Goal: Task Accomplishment & Management: Use online tool/utility

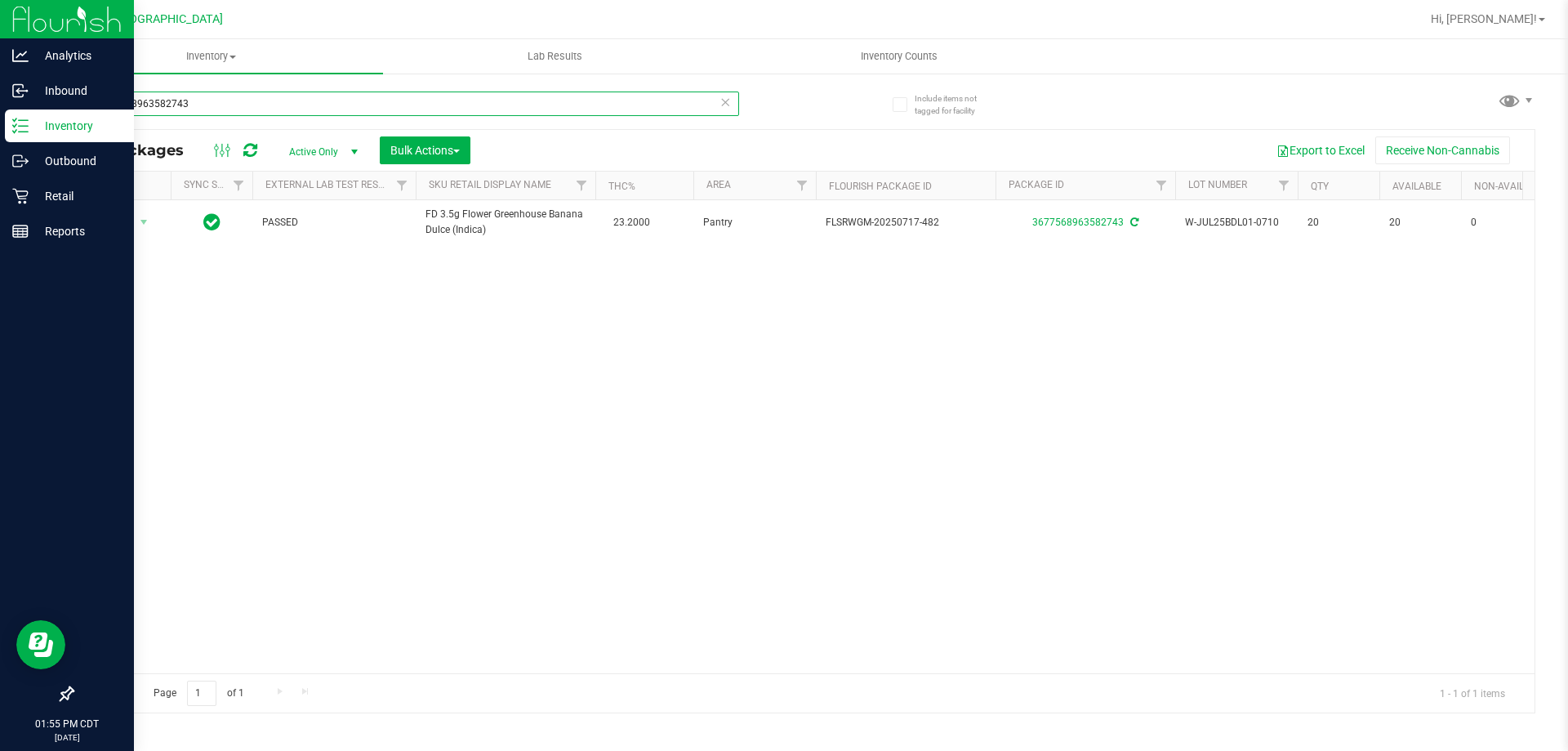
drag, startPoint x: 0, startPoint y: 24, endPoint x: 0, endPoint y: 12, distance: 12.0
click at [0, 12] on div "Analytics Inbound Inventory Outbound Retail Reports 01:55 PM CDT [DATE] 08/25 […" at bounding box center [784, 376] width 1568 height 751
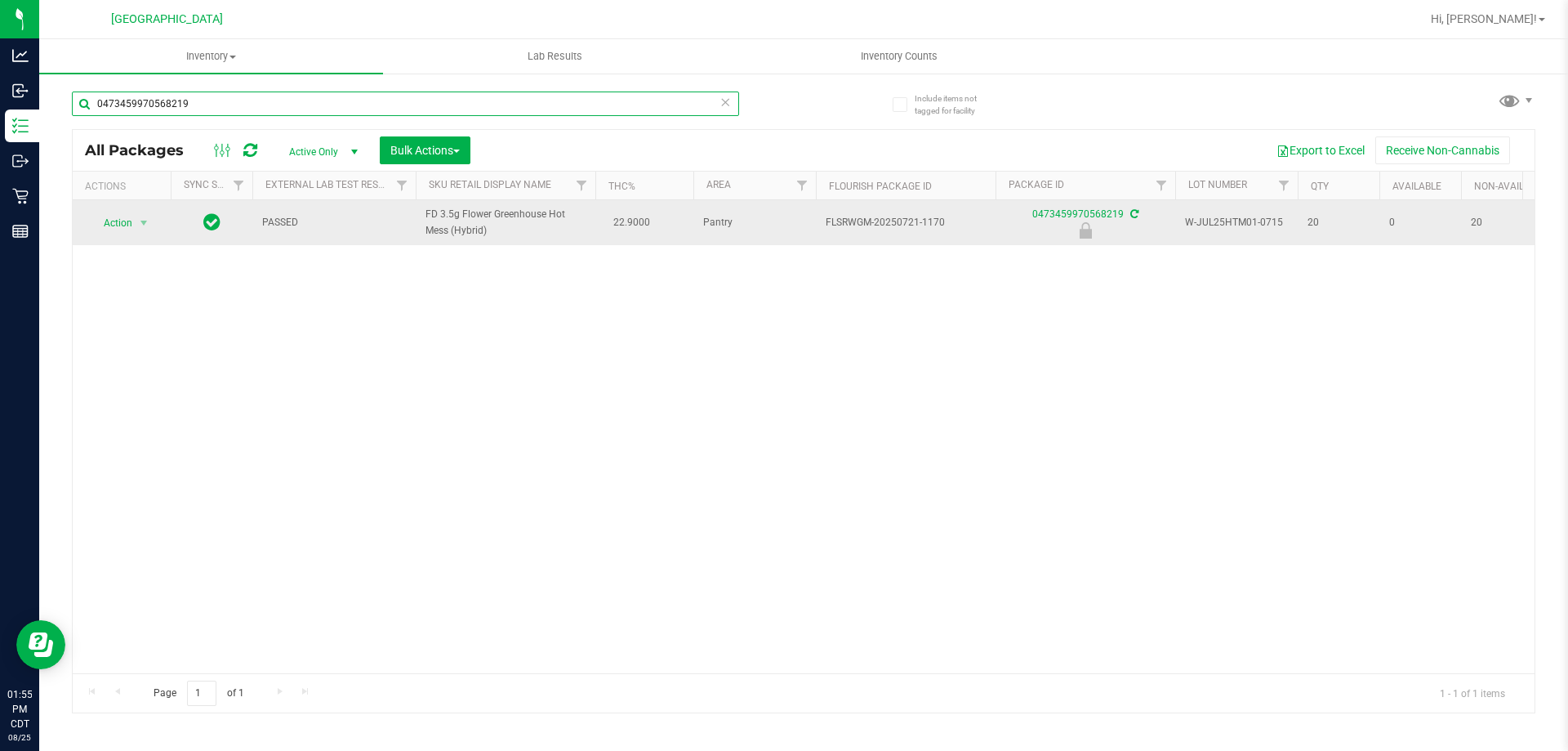
type input "0473459970568219"
click at [111, 223] on span "Action" at bounding box center [110, 223] width 44 height 23
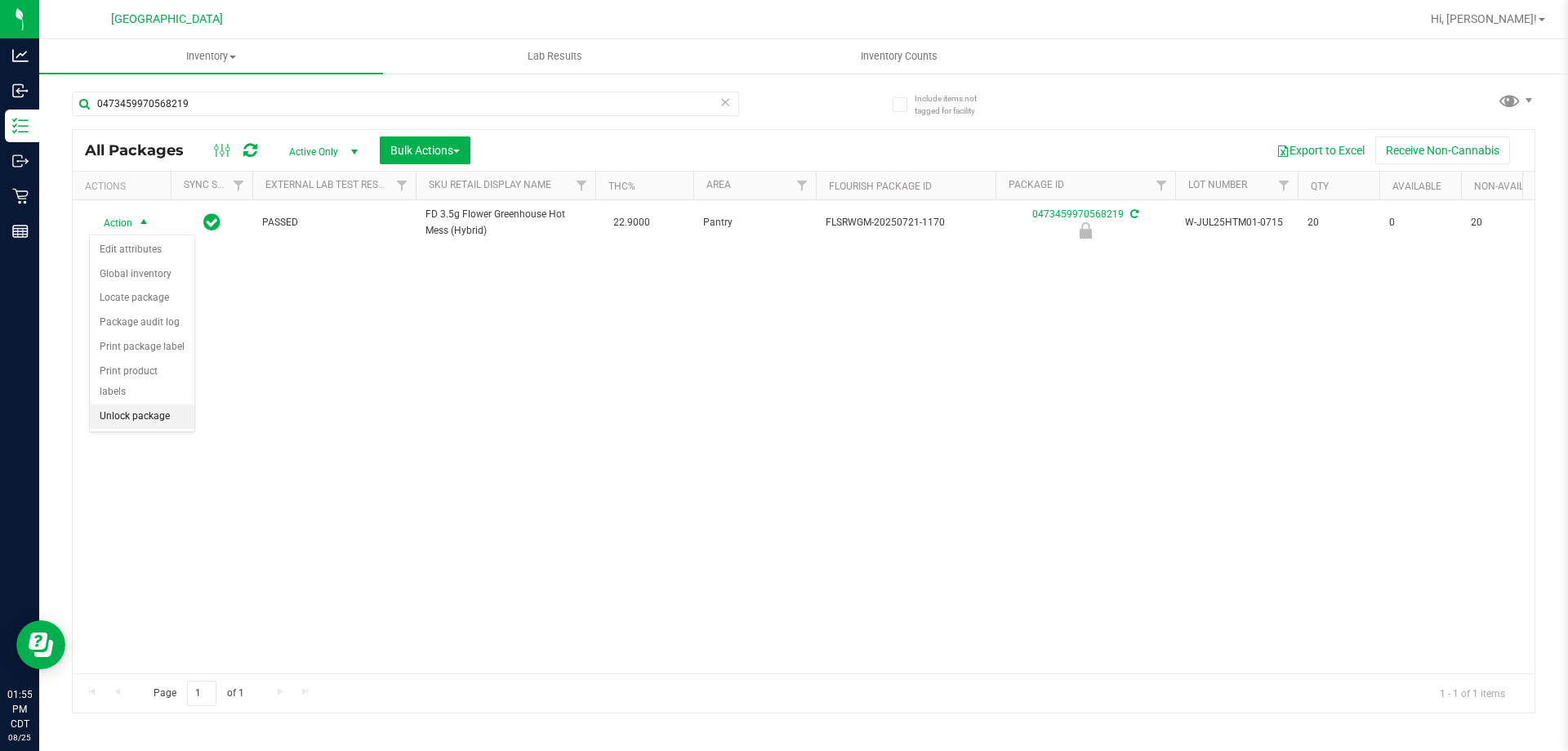
click at [153, 404] on li "Unlock package" at bounding box center [142, 416] width 104 height 24
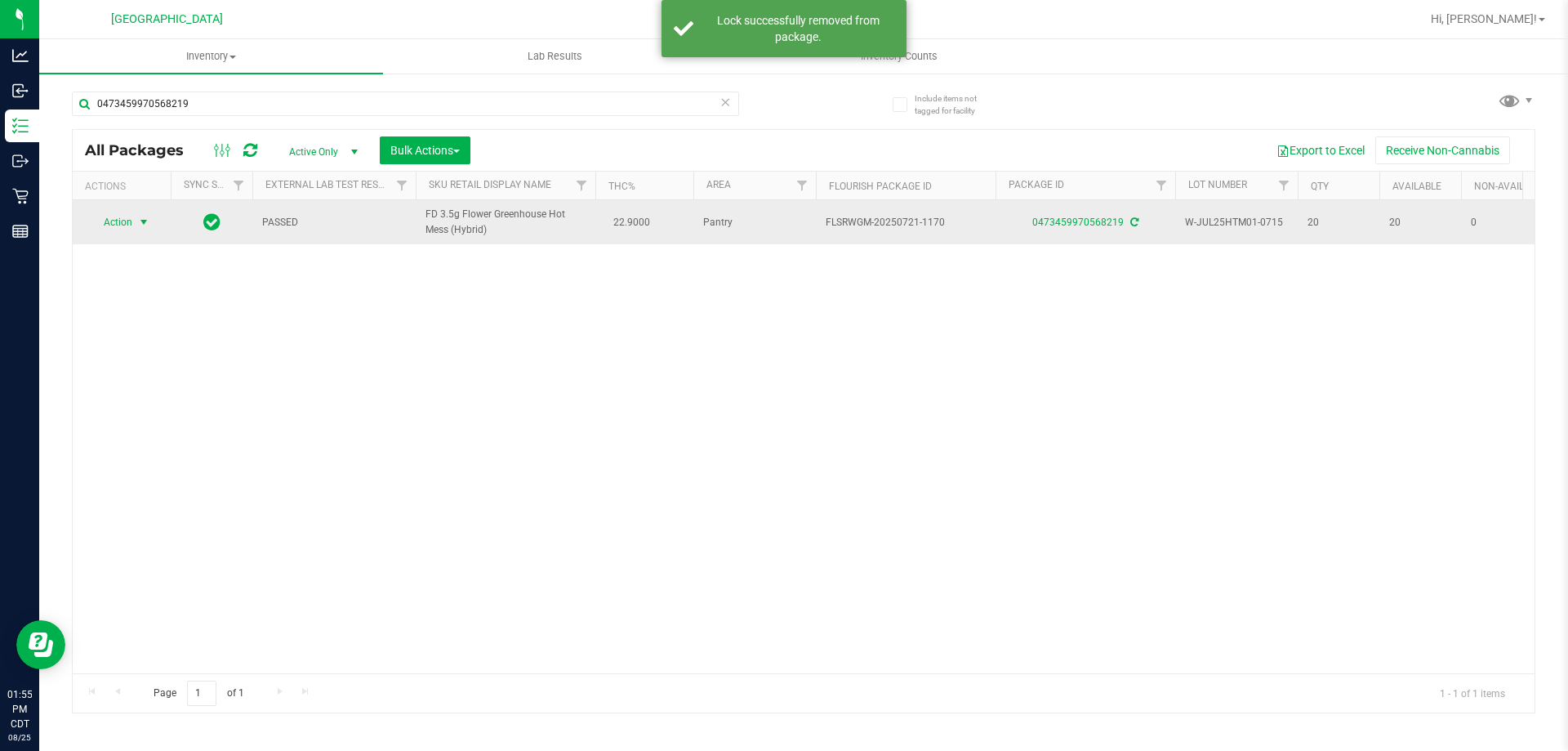
click at [118, 223] on span "Action" at bounding box center [110, 223] width 44 height 23
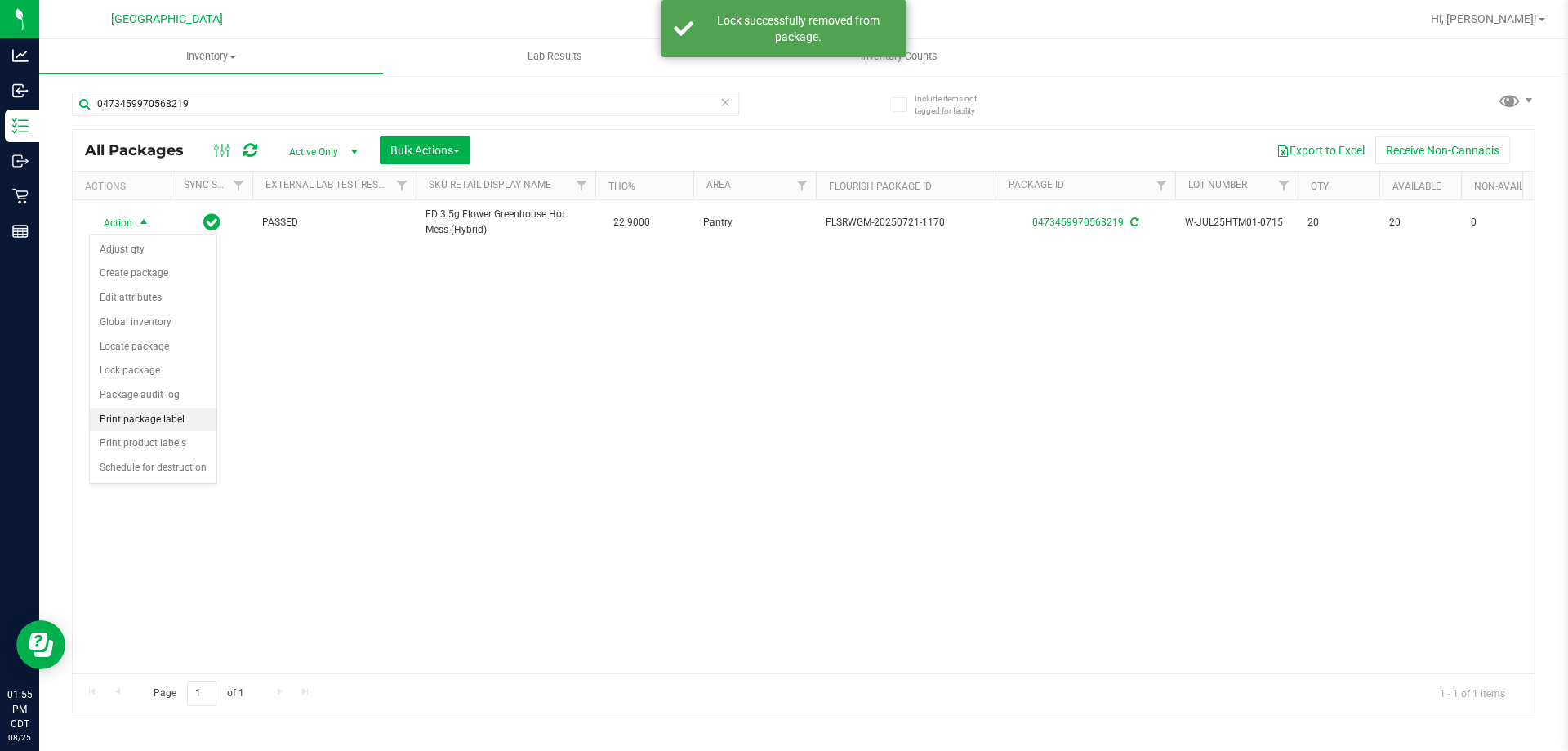
drag, startPoint x: 144, startPoint y: 421, endPoint x: 194, endPoint y: 402, distance: 53.5
click at [144, 422] on li "Print package label" at bounding box center [153, 420] width 127 height 24
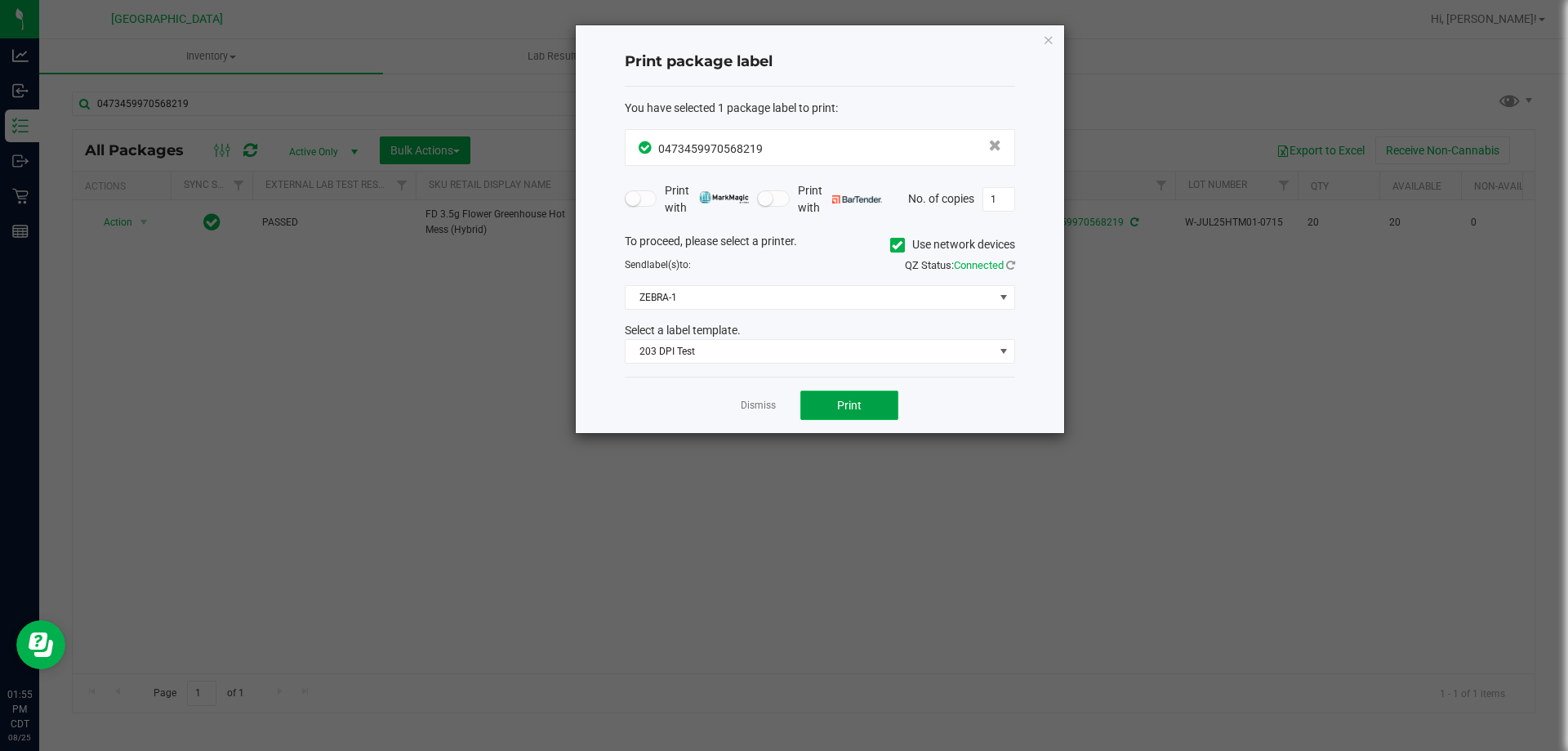
click at [831, 414] on button "Print" at bounding box center [849, 405] width 98 height 30
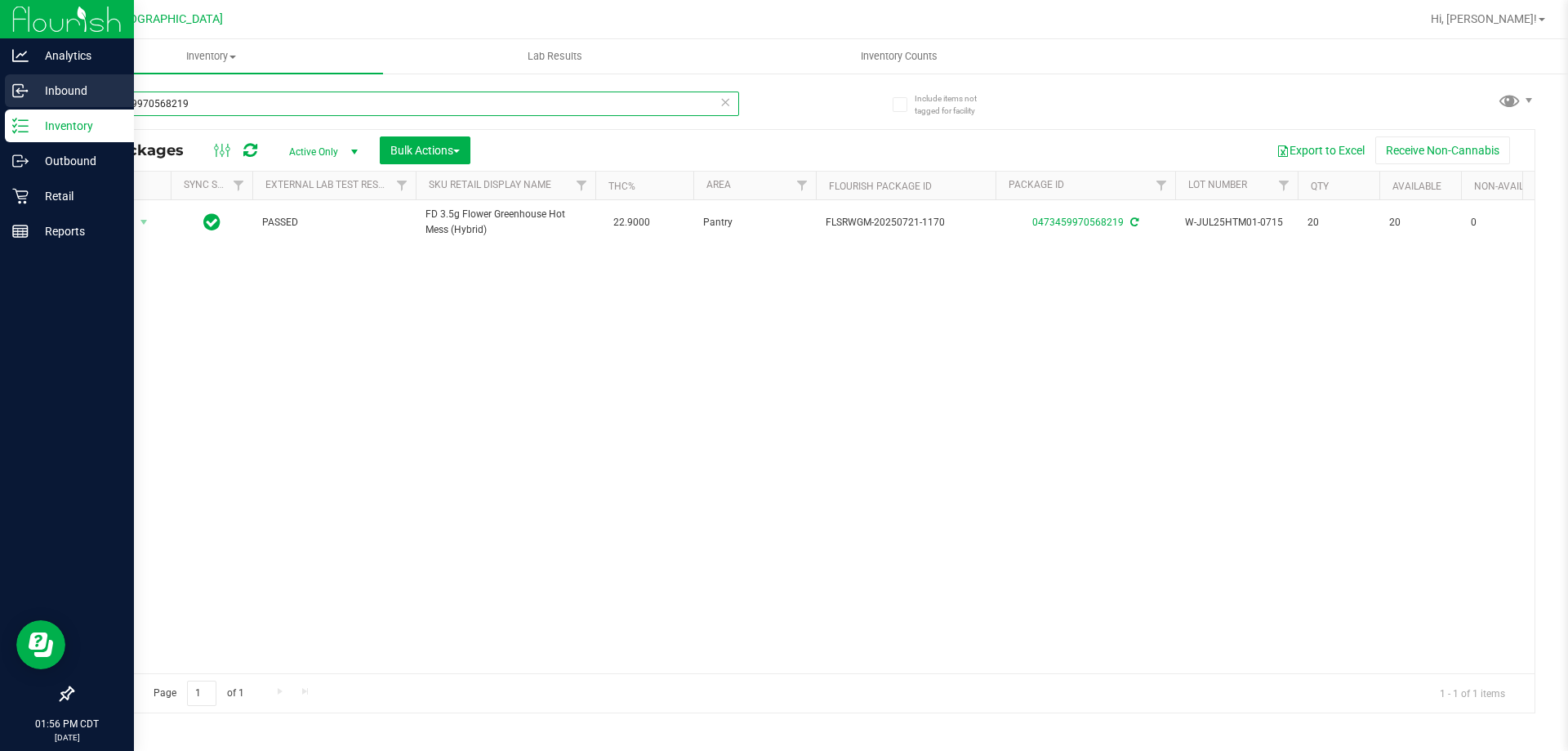
drag, startPoint x: 234, startPoint y: 100, endPoint x: 0, endPoint y: 103, distance: 234.0
click at [0, 103] on div "Analytics Inbound Inventory Outbound Retail Reports 01:56 PM CDT 08/25/2025 08/…" at bounding box center [784, 376] width 1568 height 751
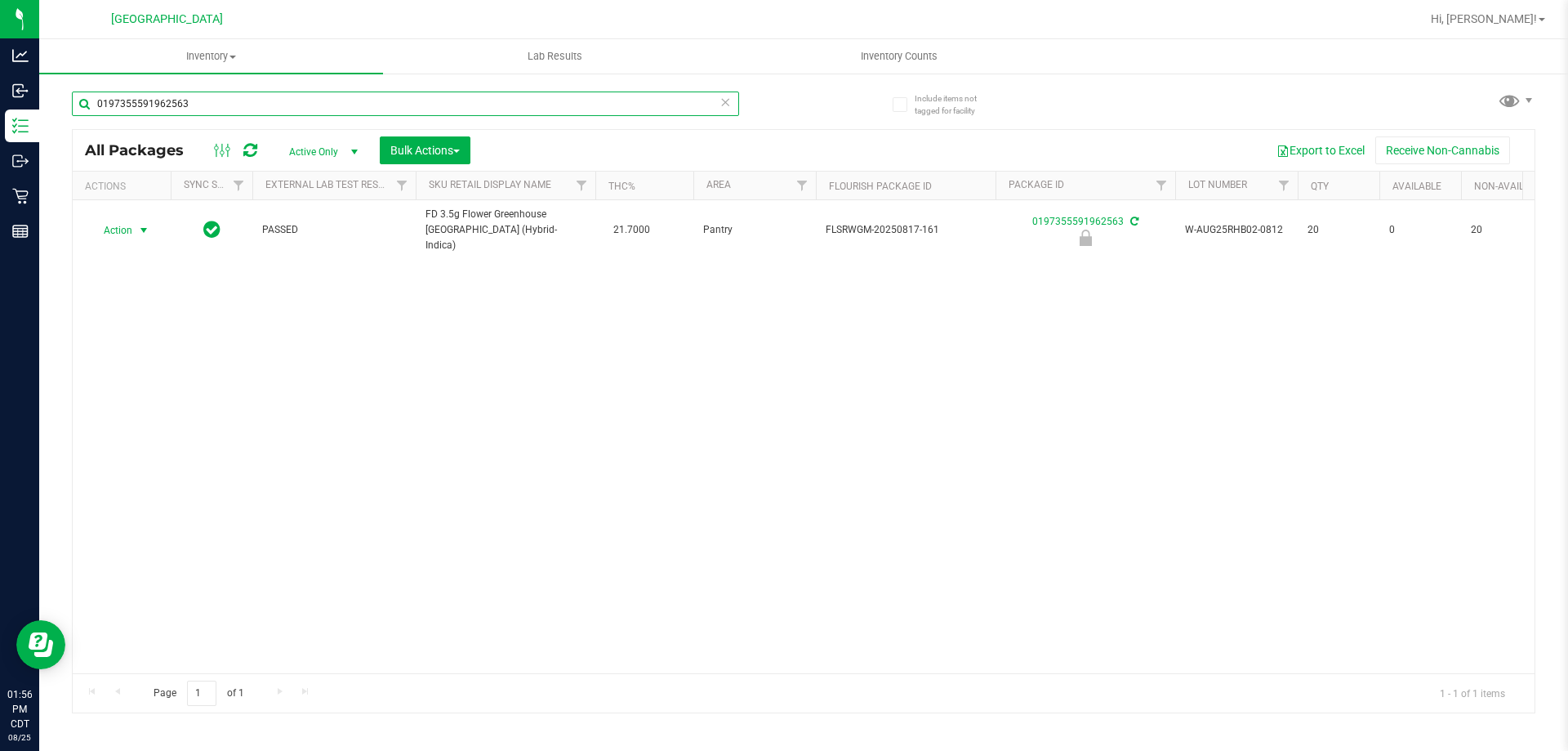
type input "0197355591962563"
click at [122, 224] on span "Action" at bounding box center [110, 230] width 44 height 23
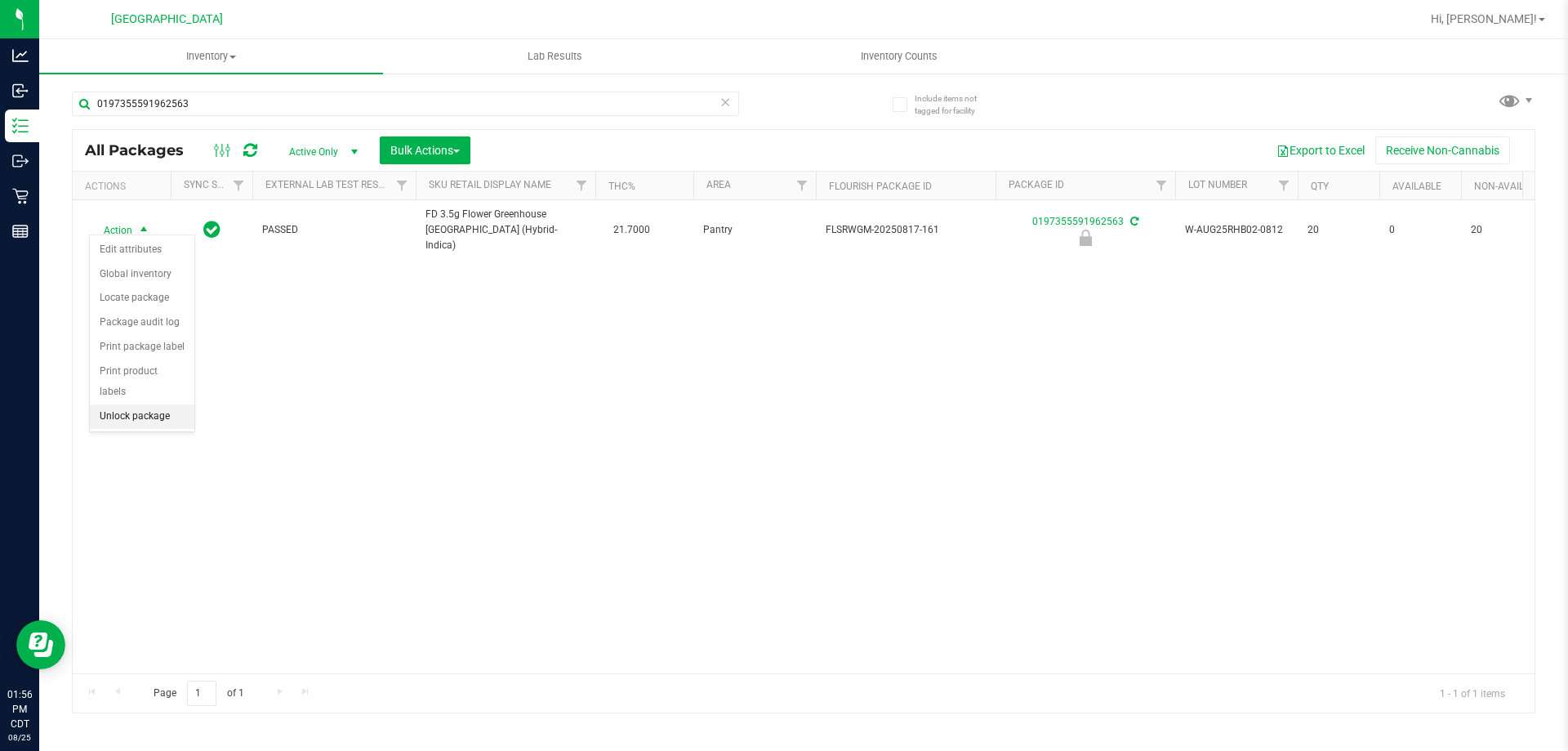
click at [134, 404] on li "Unlock package" at bounding box center [142, 416] width 104 height 24
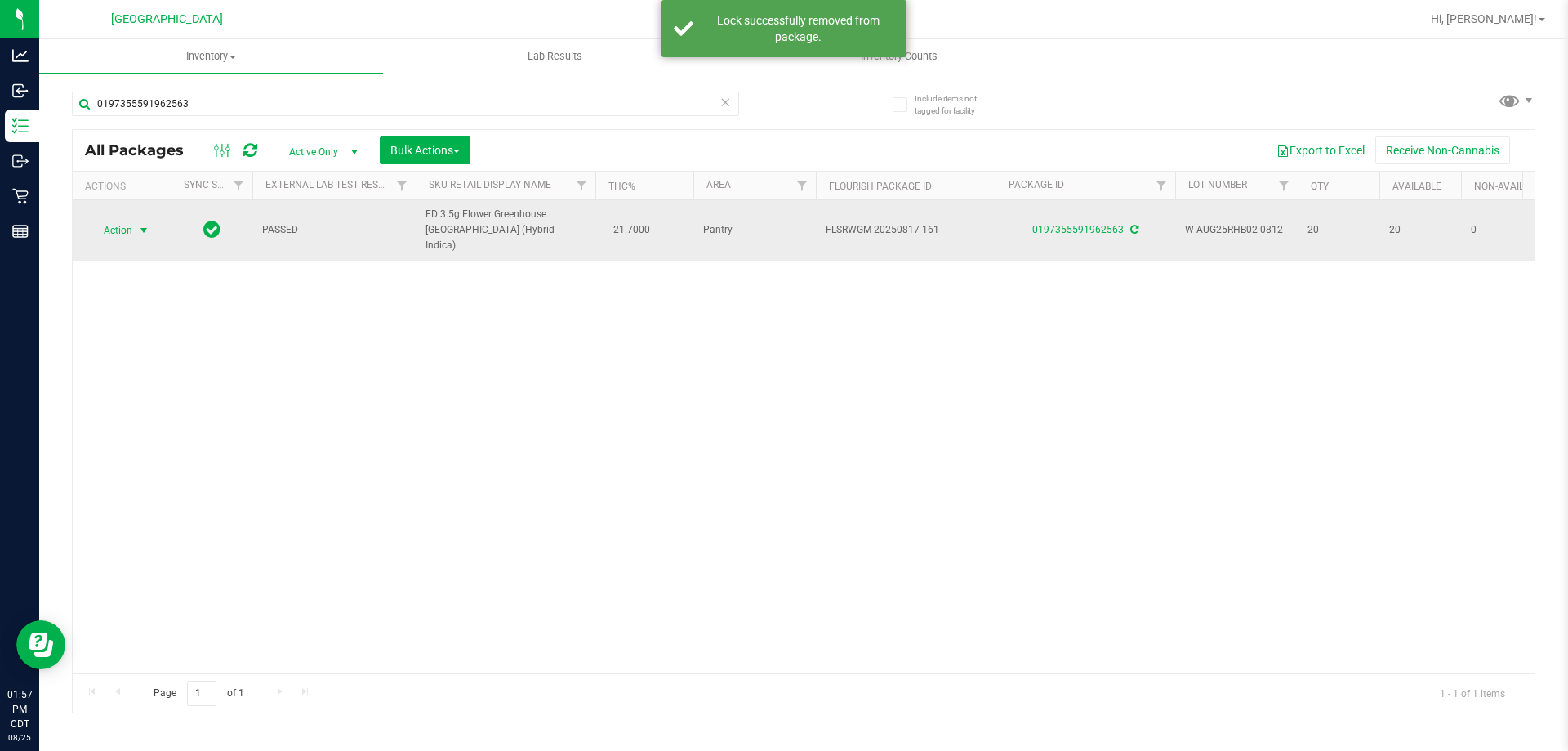
click at [125, 224] on span "Action" at bounding box center [110, 230] width 44 height 23
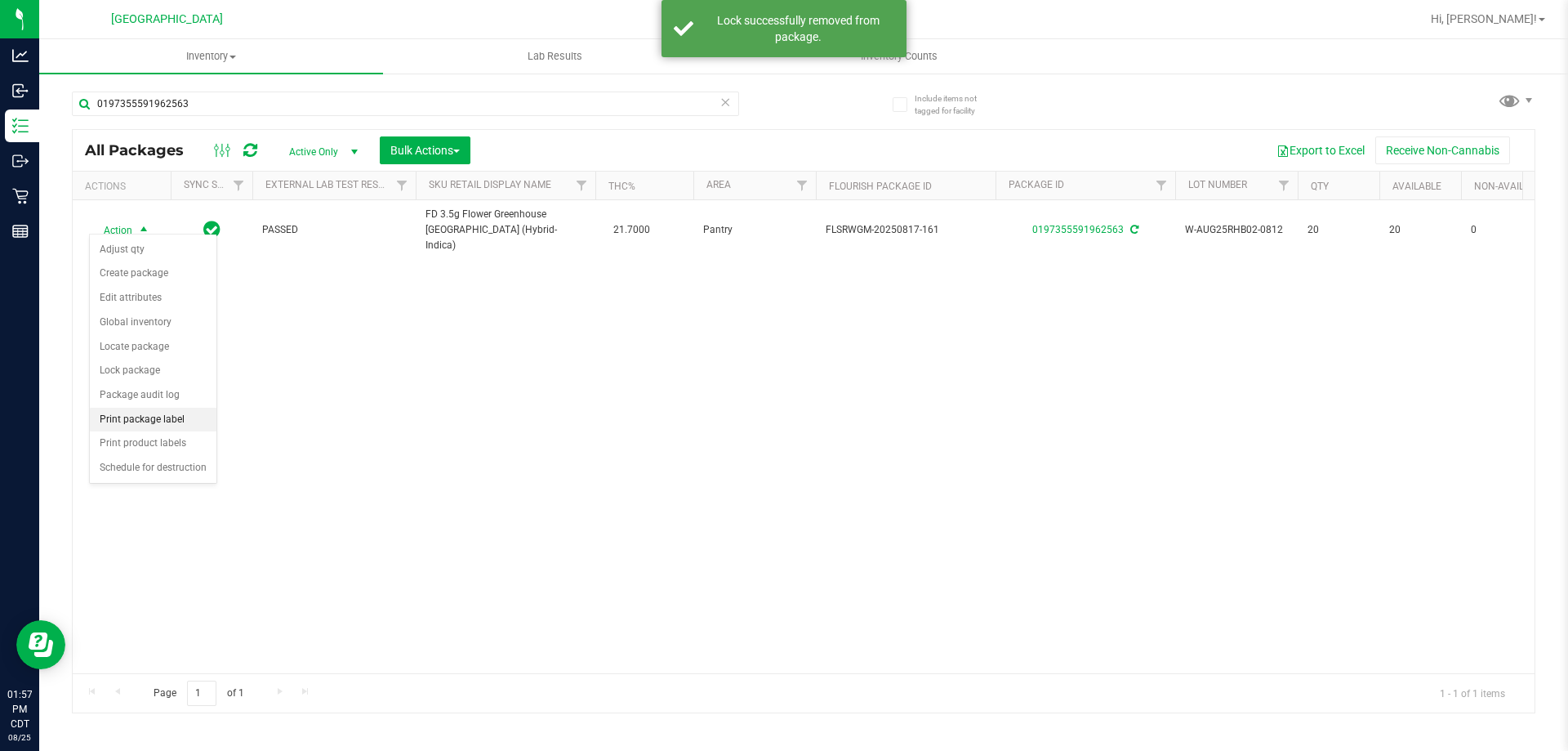
click at [142, 425] on li "Print package label" at bounding box center [153, 420] width 127 height 24
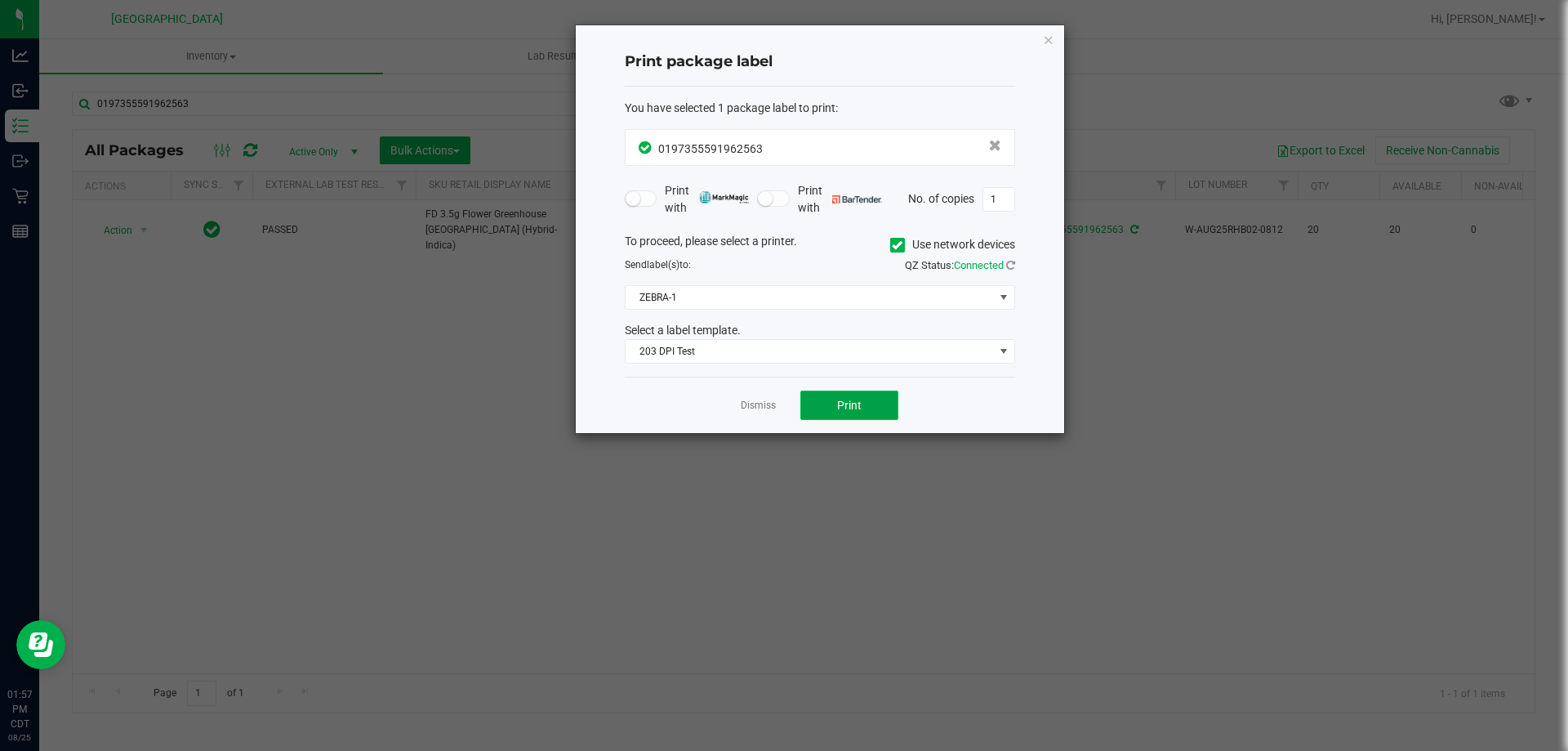
click at [865, 413] on button "Print" at bounding box center [849, 405] width 98 height 30
click at [1048, 41] on icon "button" at bounding box center [1048, 39] width 11 height 20
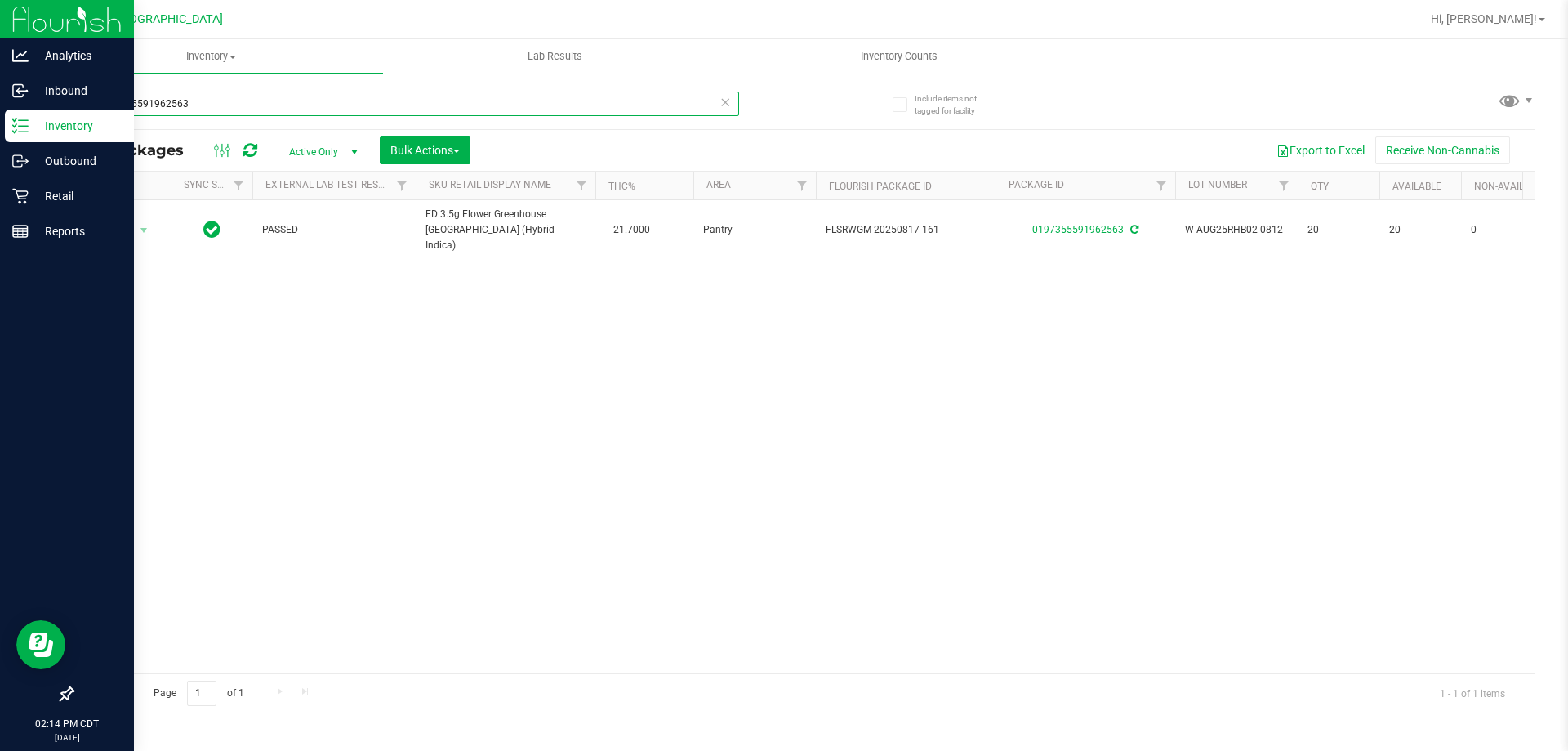
drag, startPoint x: 248, startPoint y: 109, endPoint x: 3, endPoint y: 5, distance: 266.2
click at [0, 7] on div "Analytics Inbound Inventory Outbound Retail Reports 02:14 PM CDT 08/25/2025 08/…" at bounding box center [784, 376] width 1568 height 751
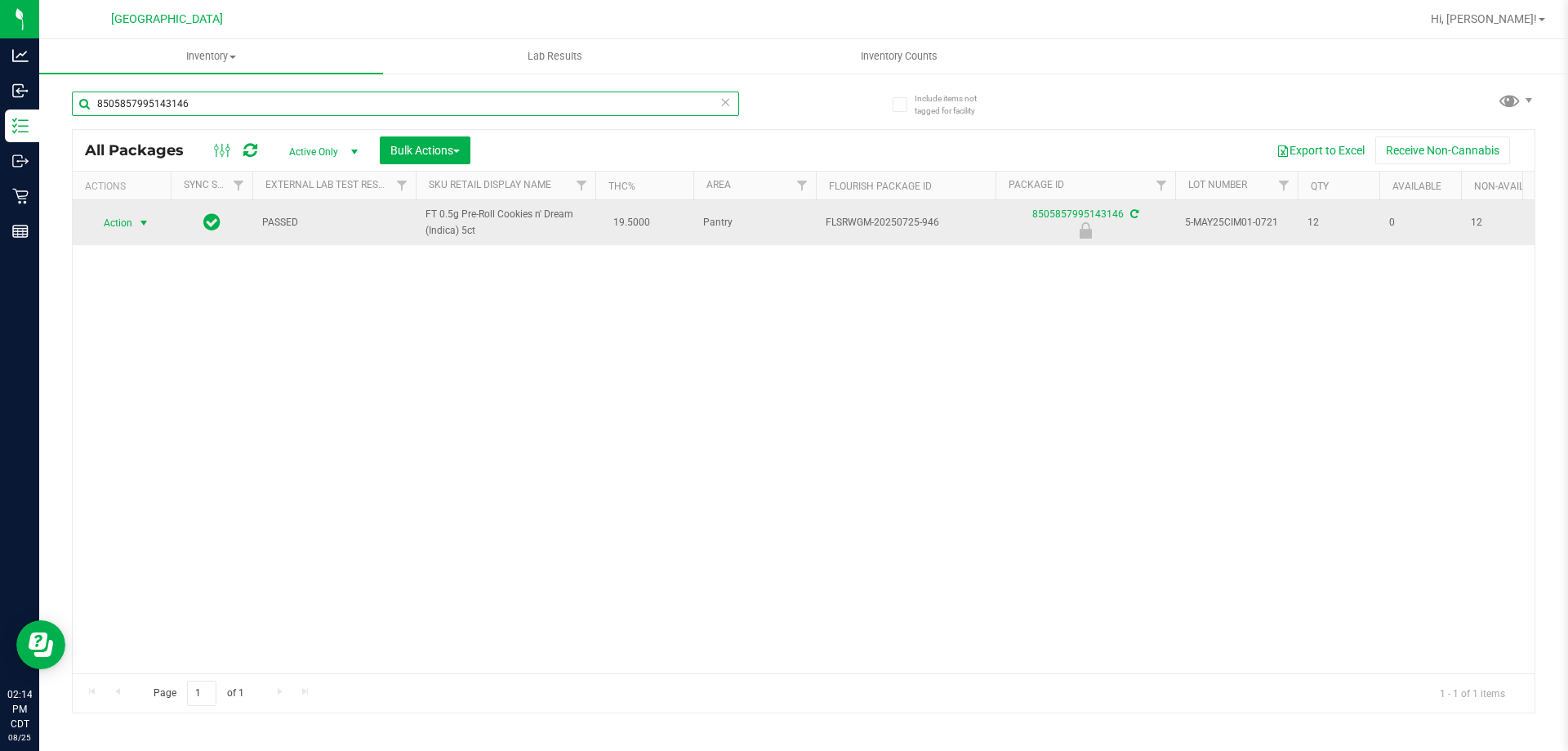
type input "8505857995143146"
click at [116, 229] on span "Action" at bounding box center [110, 223] width 44 height 23
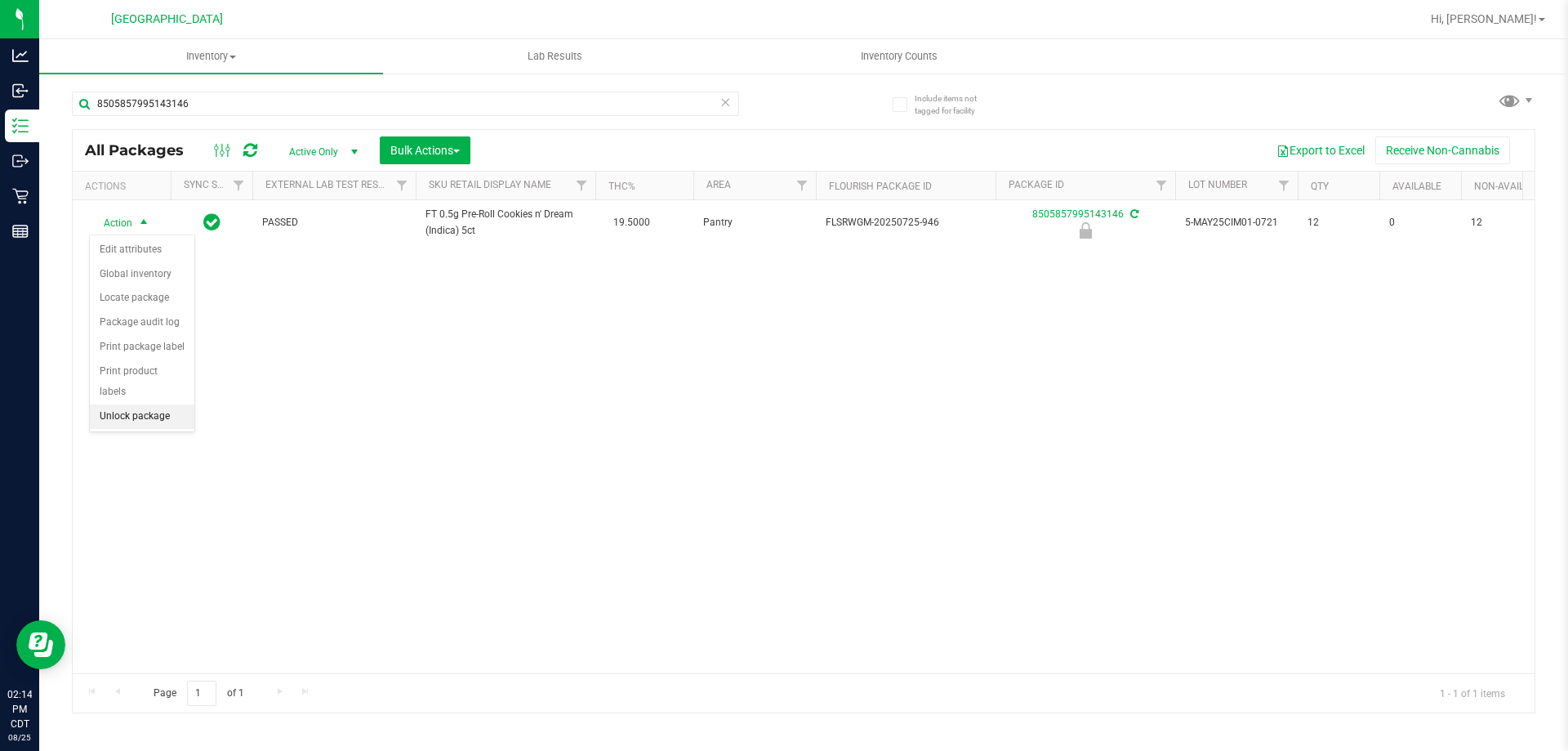
click at [144, 404] on li "Unlock package" at bounding box center [142, 416] width 104 height 24
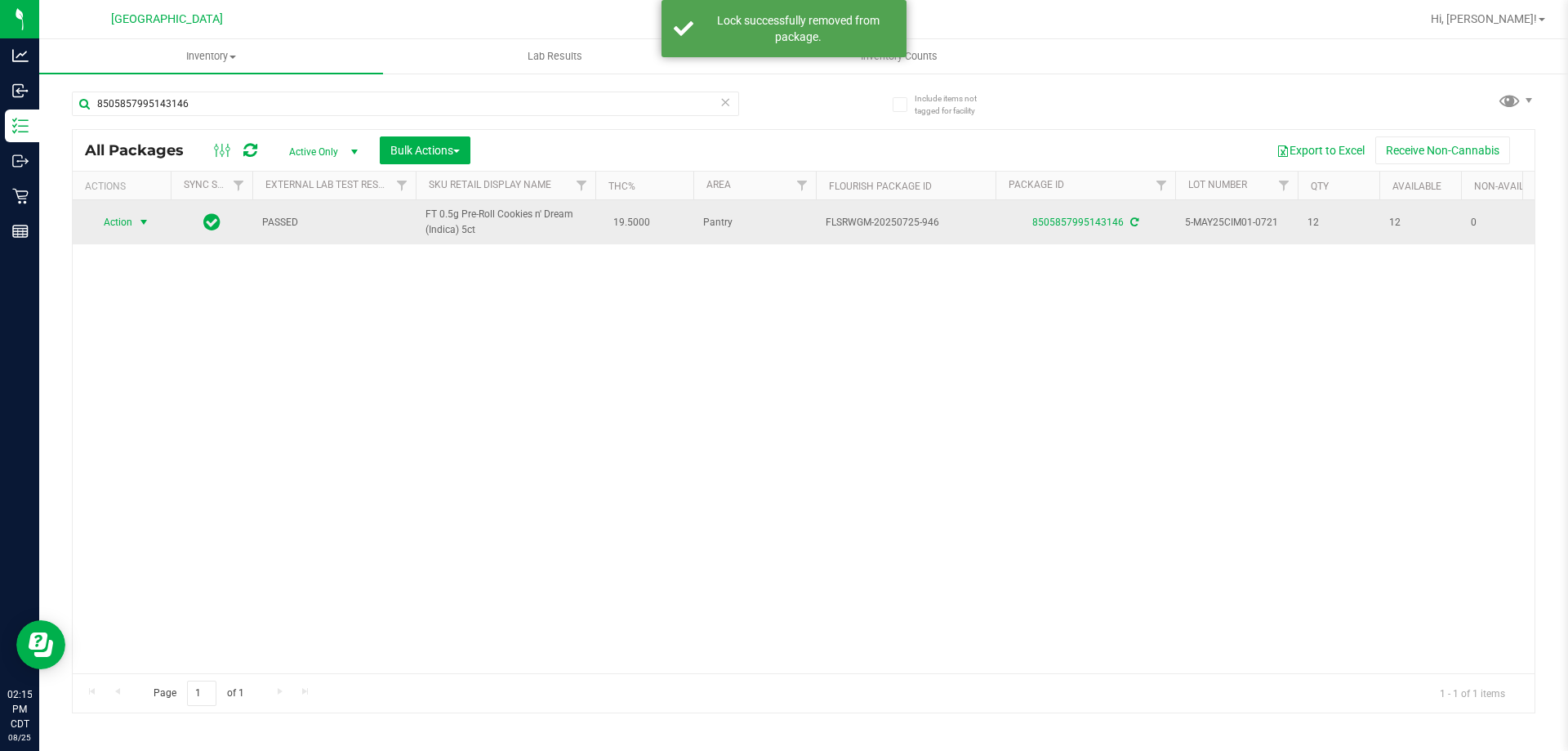
click at [130, 223] on span "Action" at bounding box center [110, 223] width 44 height 23
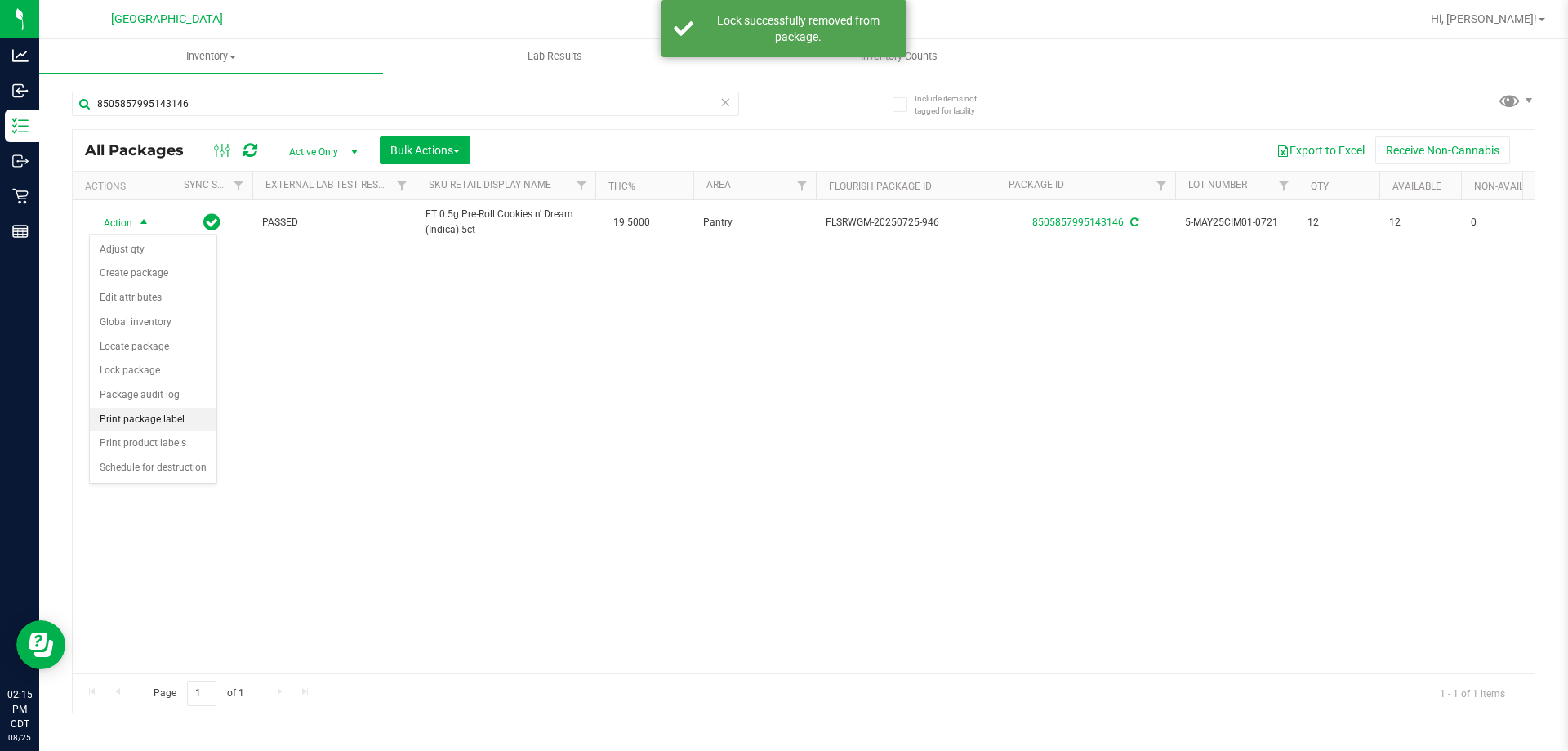
click at [115, 422] on li "Print package label" at bounding box center [153, 420] width 127 height 24
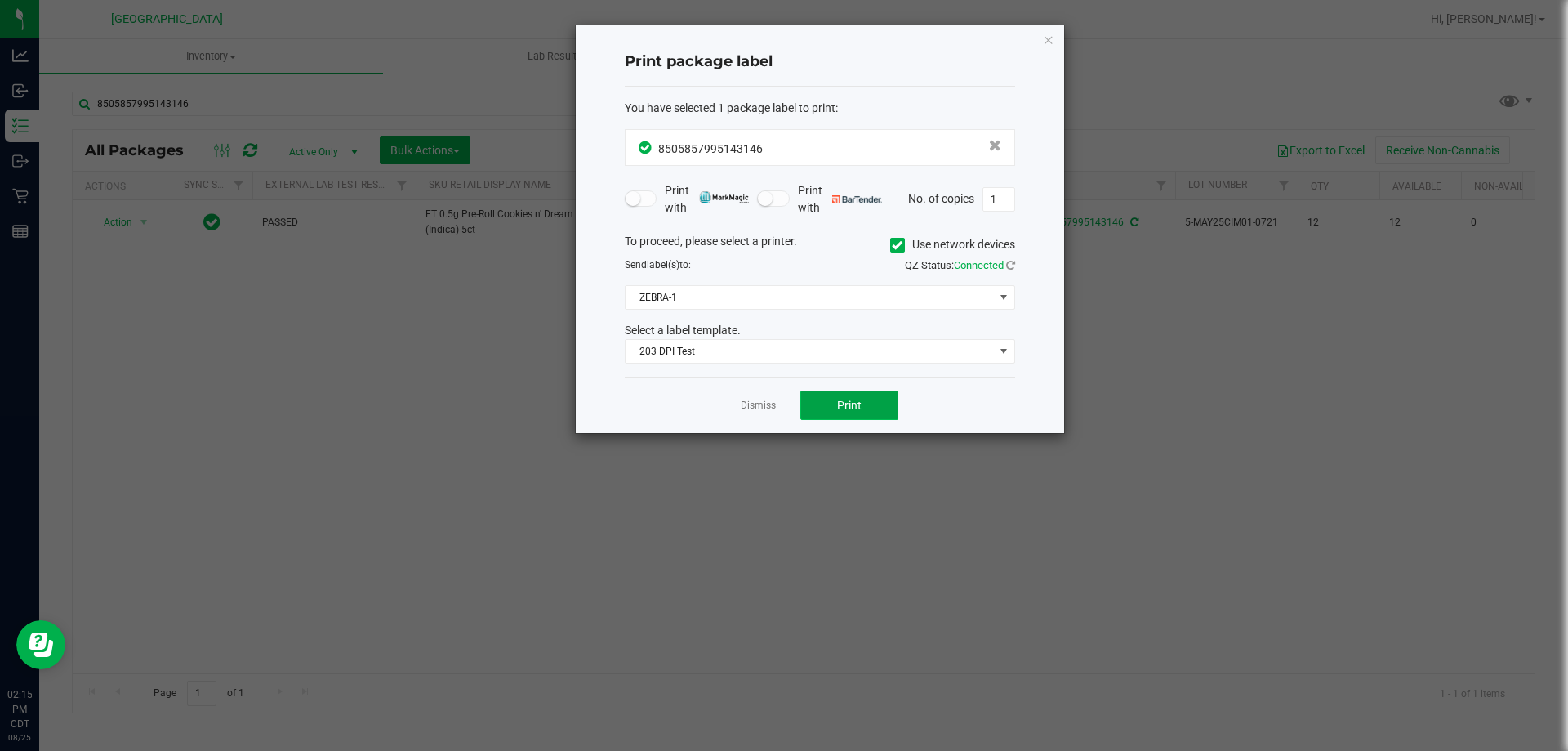
click at [863, 408] on button "Print" at bounding box center [849, 405] width 98 height 30
click at [1050, 40] on icon "button" at bounding box center [1048, 39] width 11 height 20
